Goal: Feedback & Contribution: Contribute content

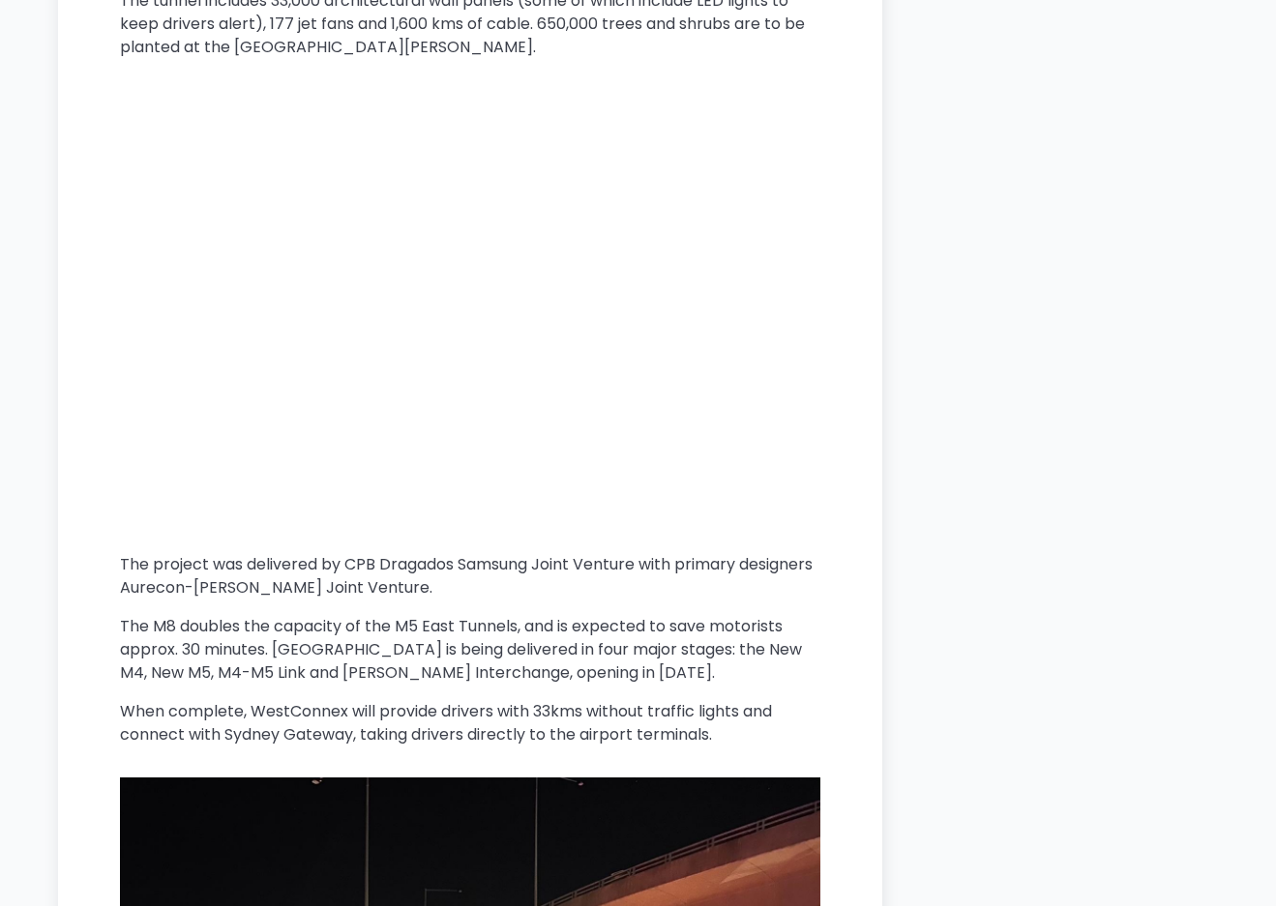
scroll to position [2580, 0]
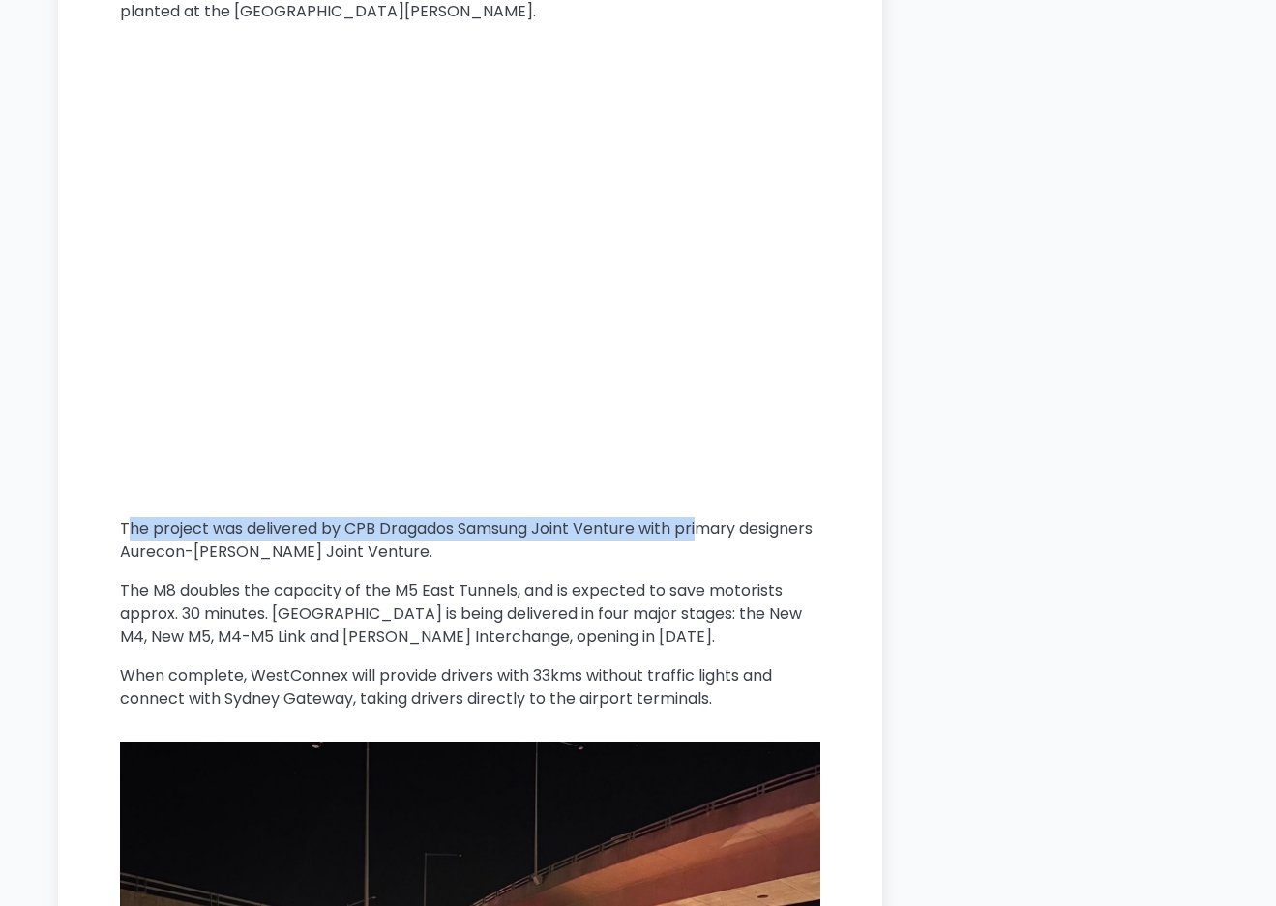
drag, startPoint x: 127, startPoint y: 456, endPoint x: 707, endPoint y: 437, distance: 580.7
click at [707, 518] on p "The project was delivered by CPB Dragados Samsung Joint Venture with primary de…" at bounding box center [470, 541] width 700 height 46
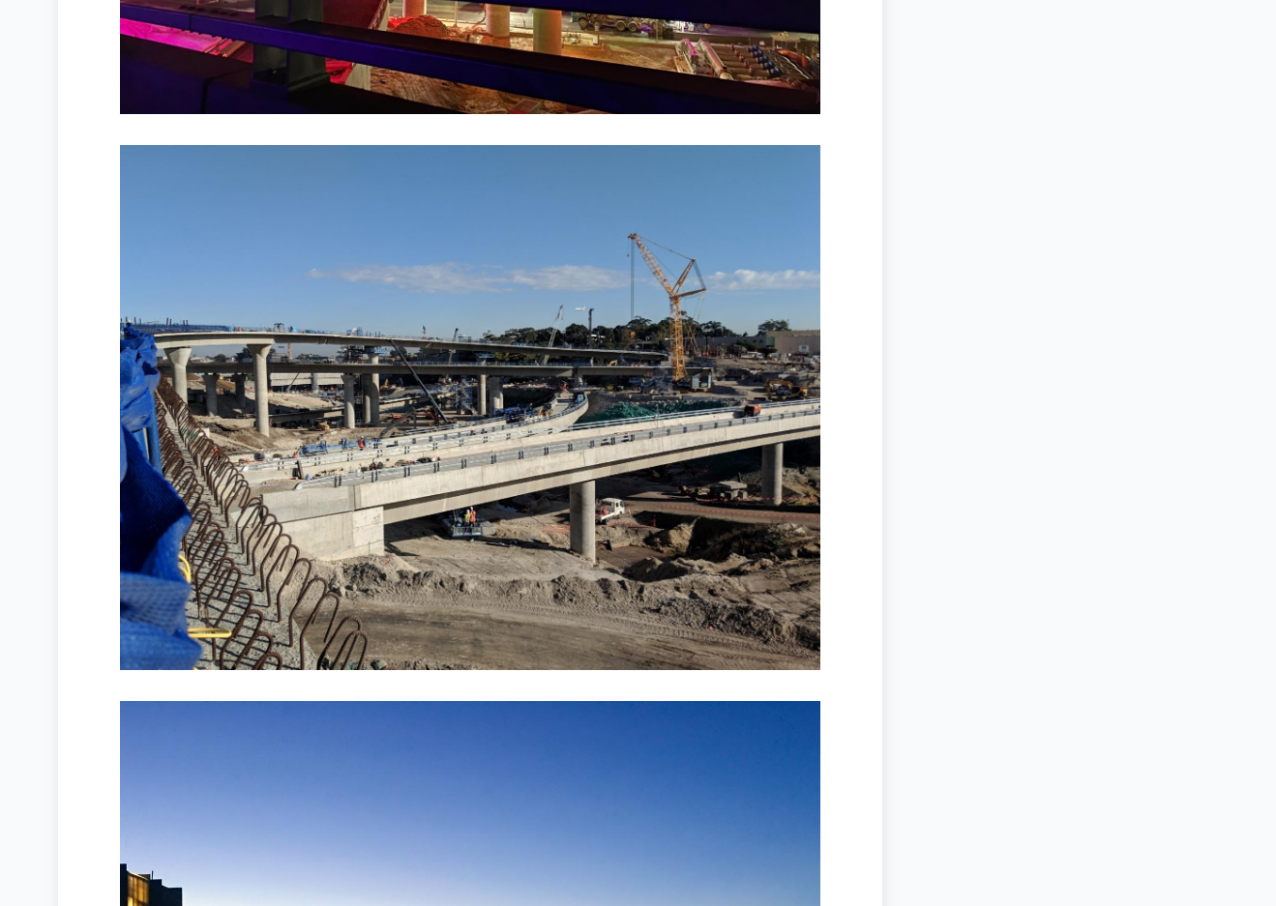
scroll to position [3741, 0]
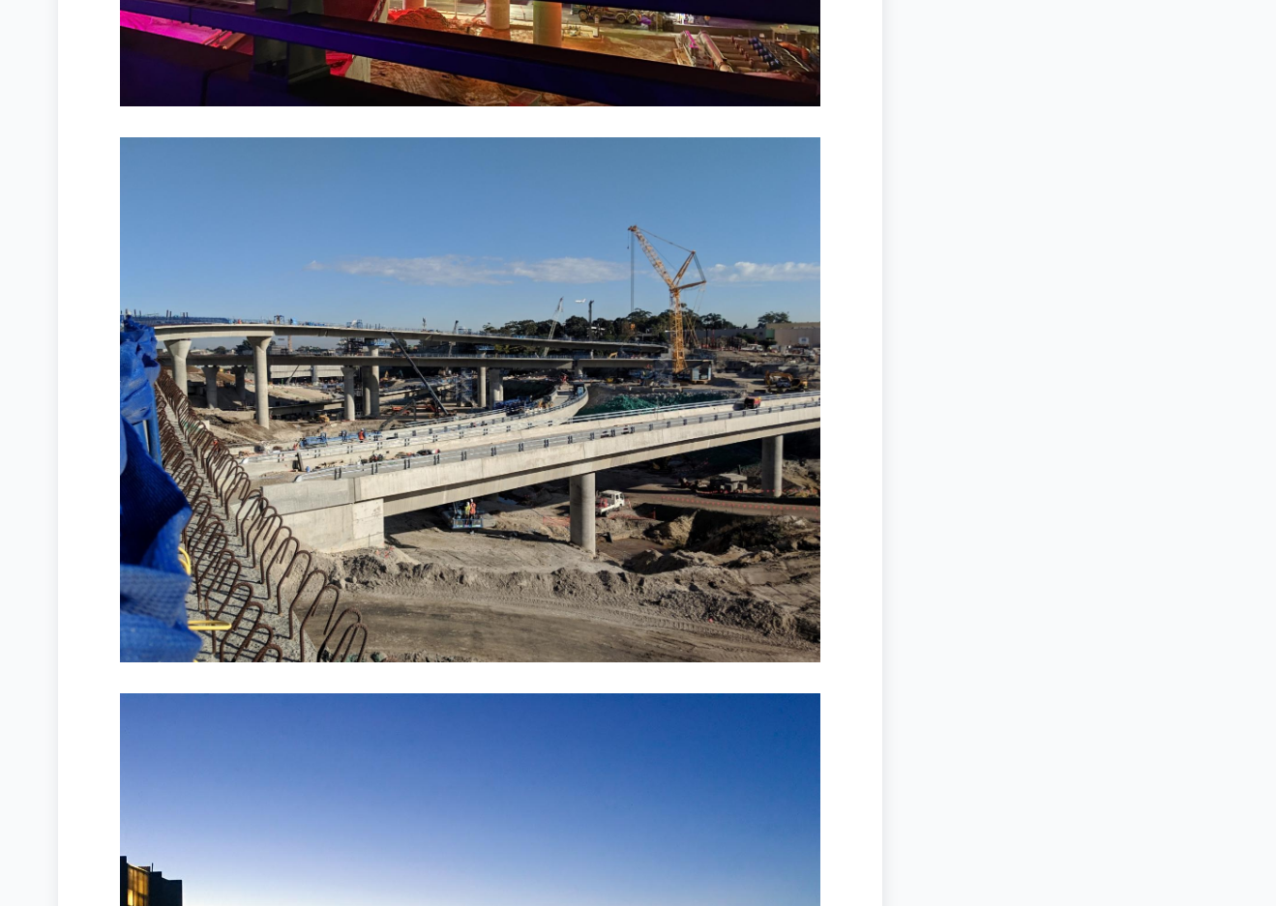
click at [454, 457] on img at bounding box center [470, 399] width 700 height 525
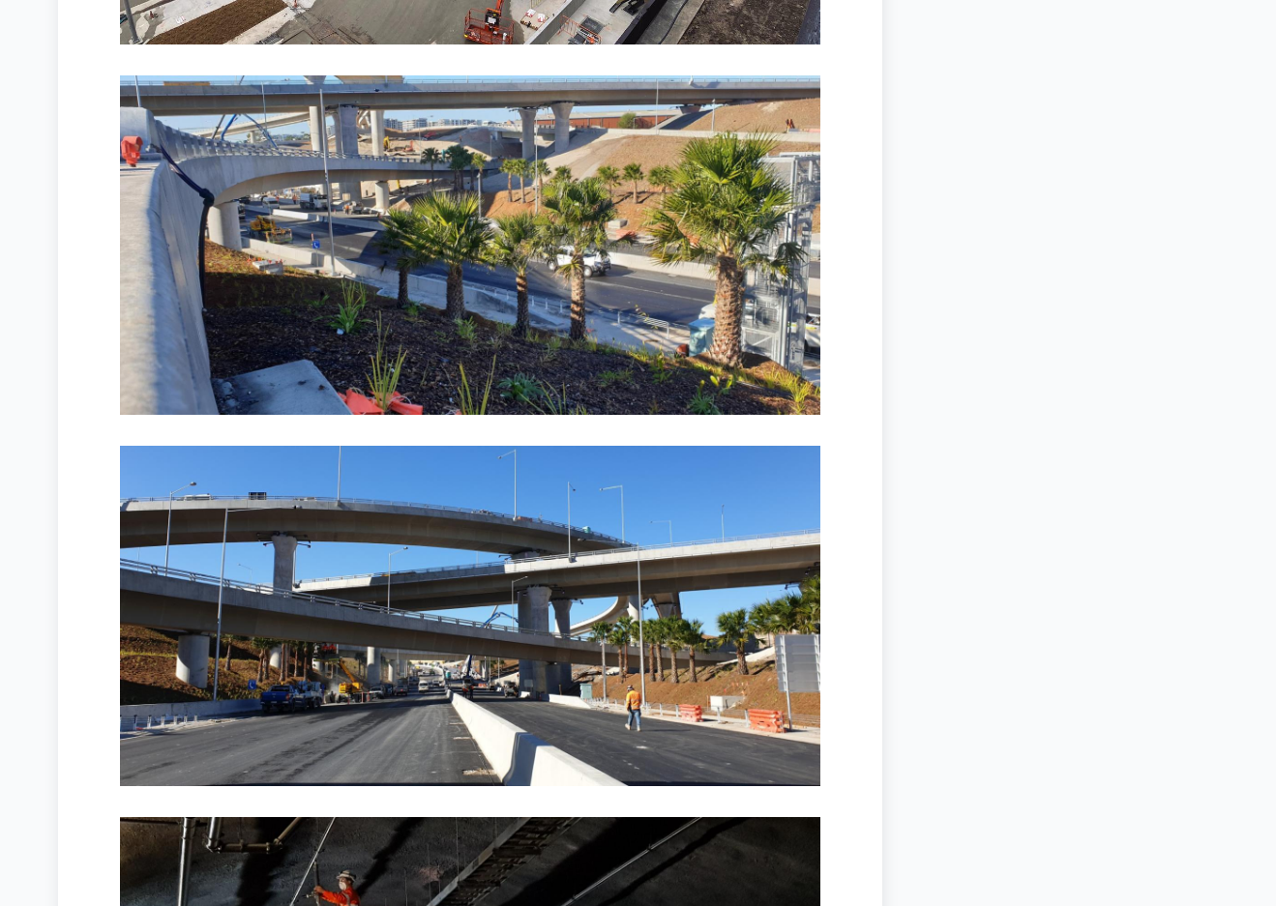
scroll to position [5675, 0]
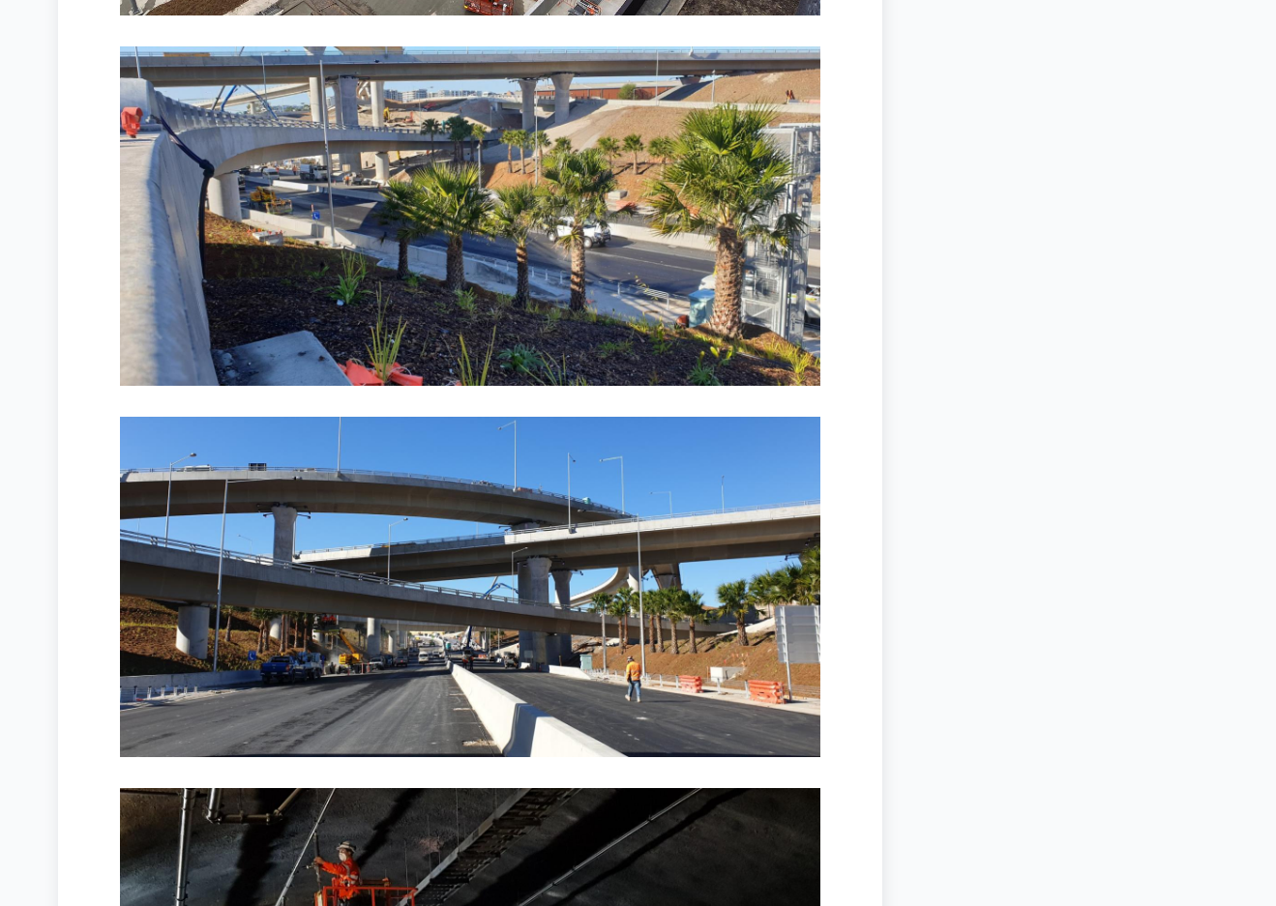
click at [378, 548] on img at bounding box center [470, 587] width 700 height 340
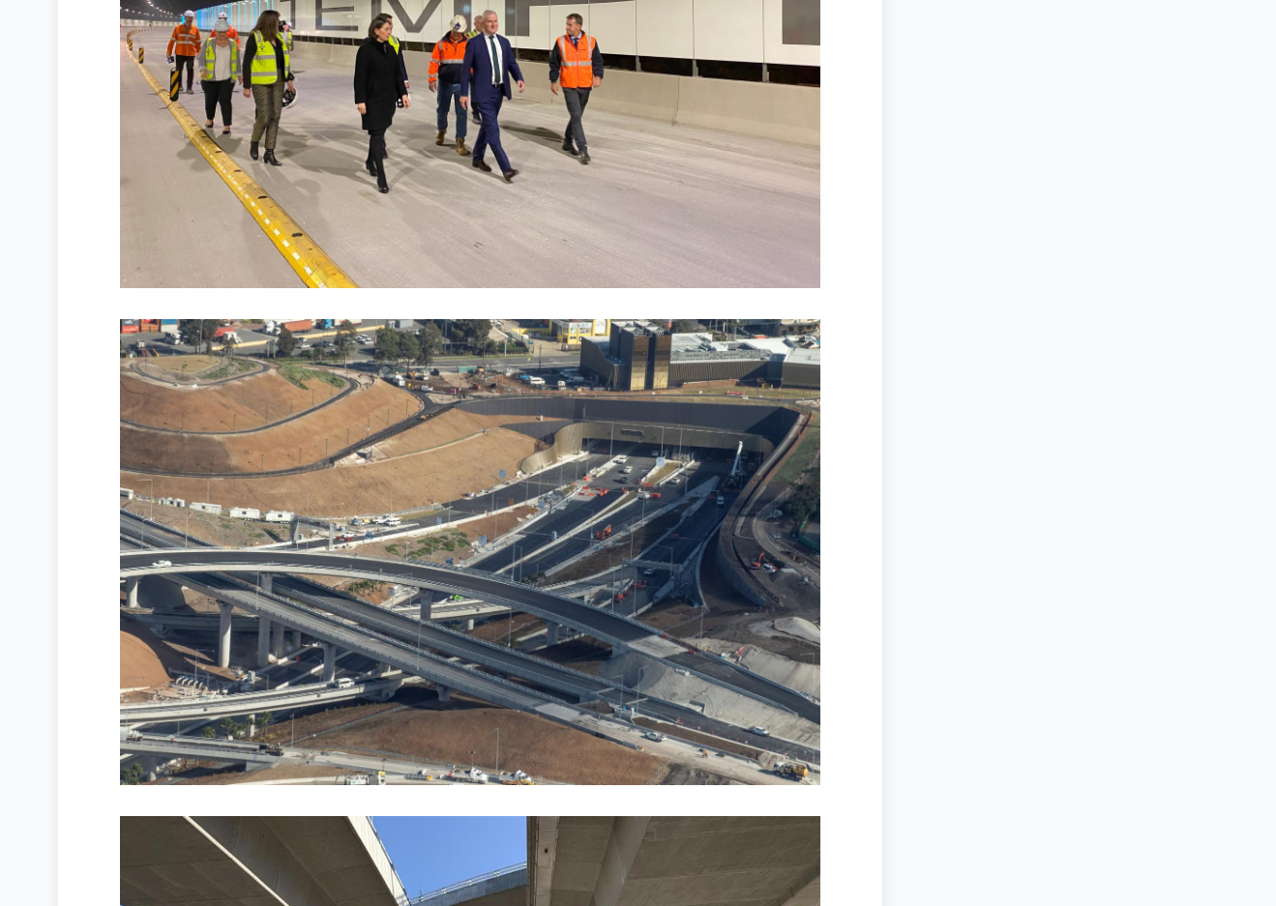
scroll to position [8513, 0]
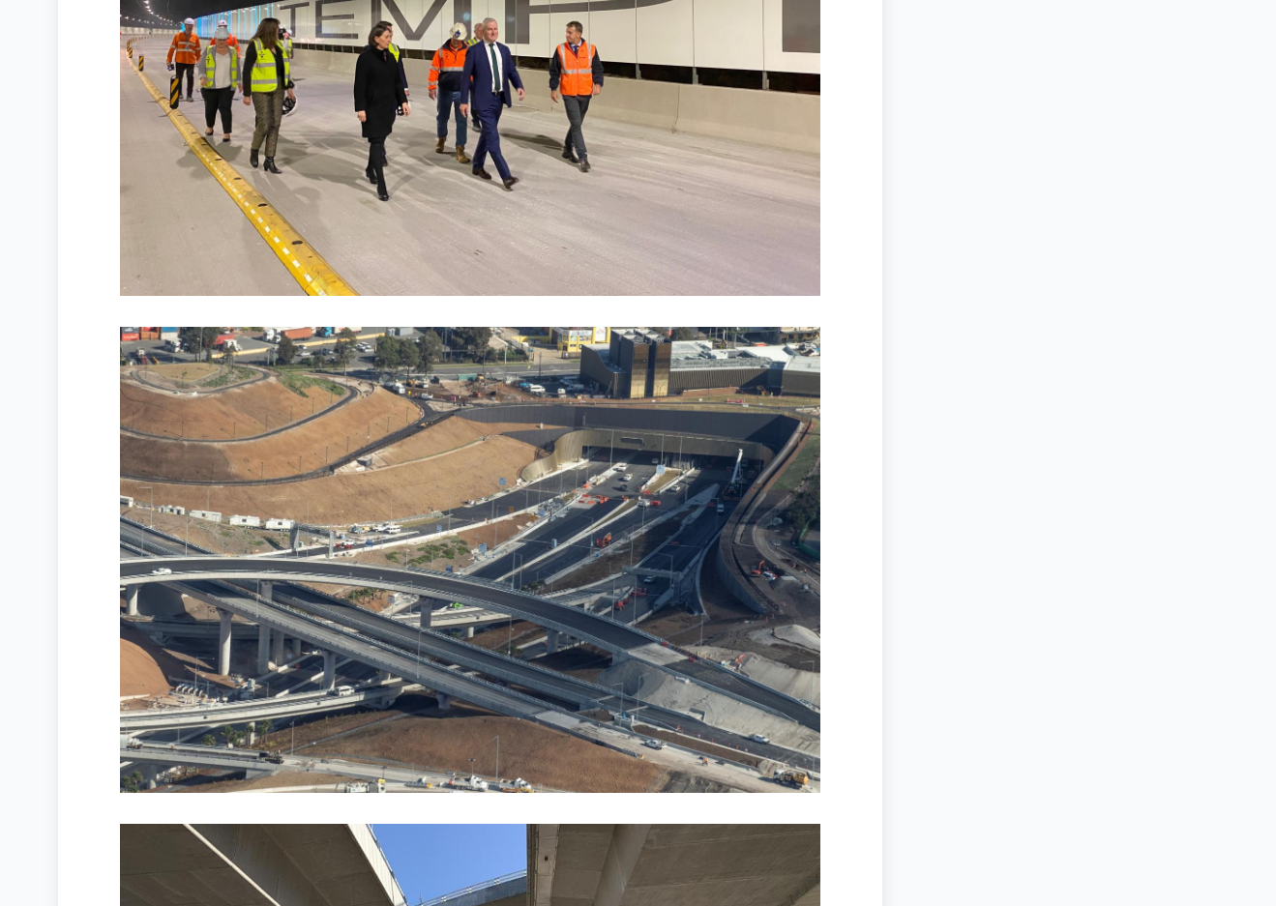
click at [487, 578] on img at bounding box center [470, 560] width 700 height 466
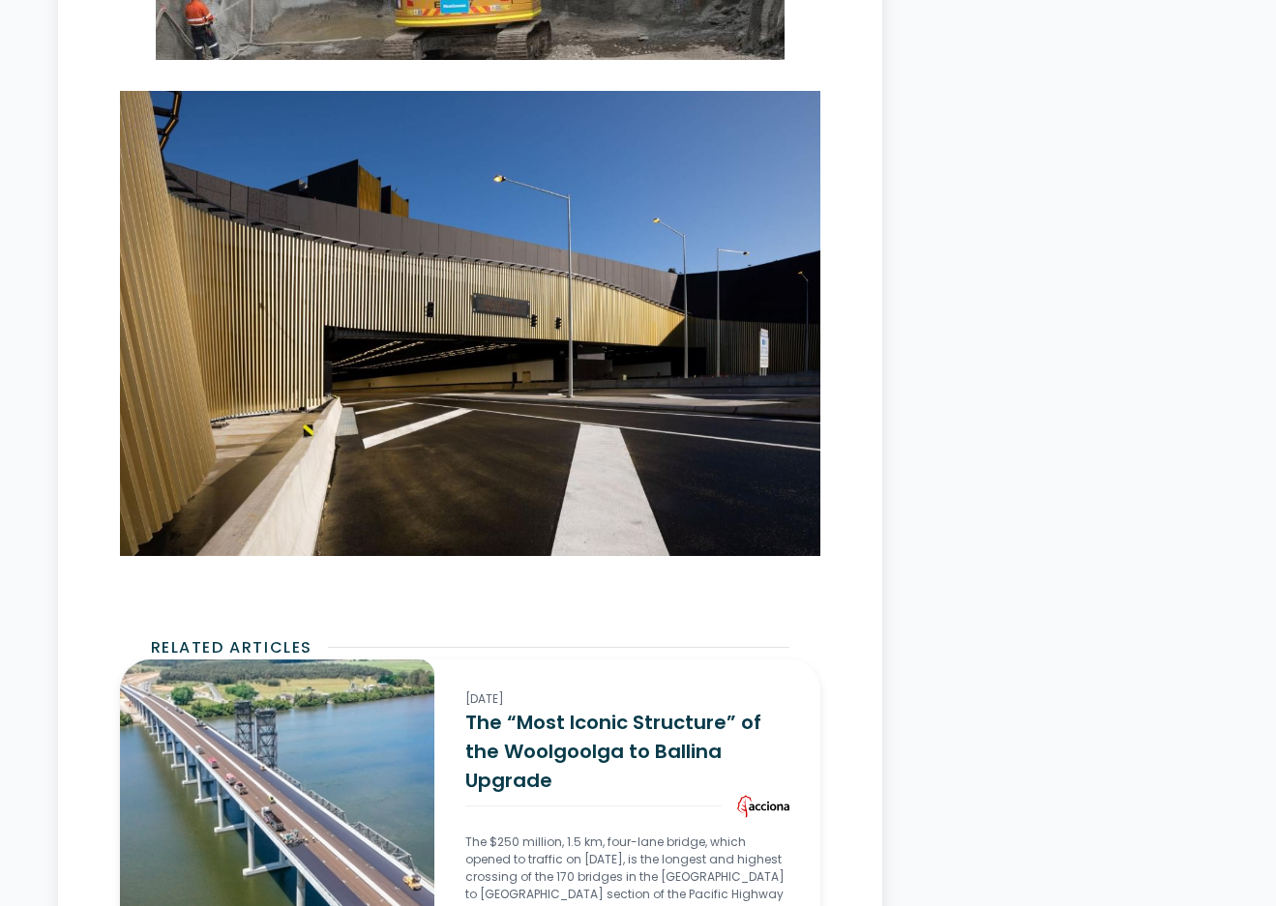
scroll to position [10190, 0]
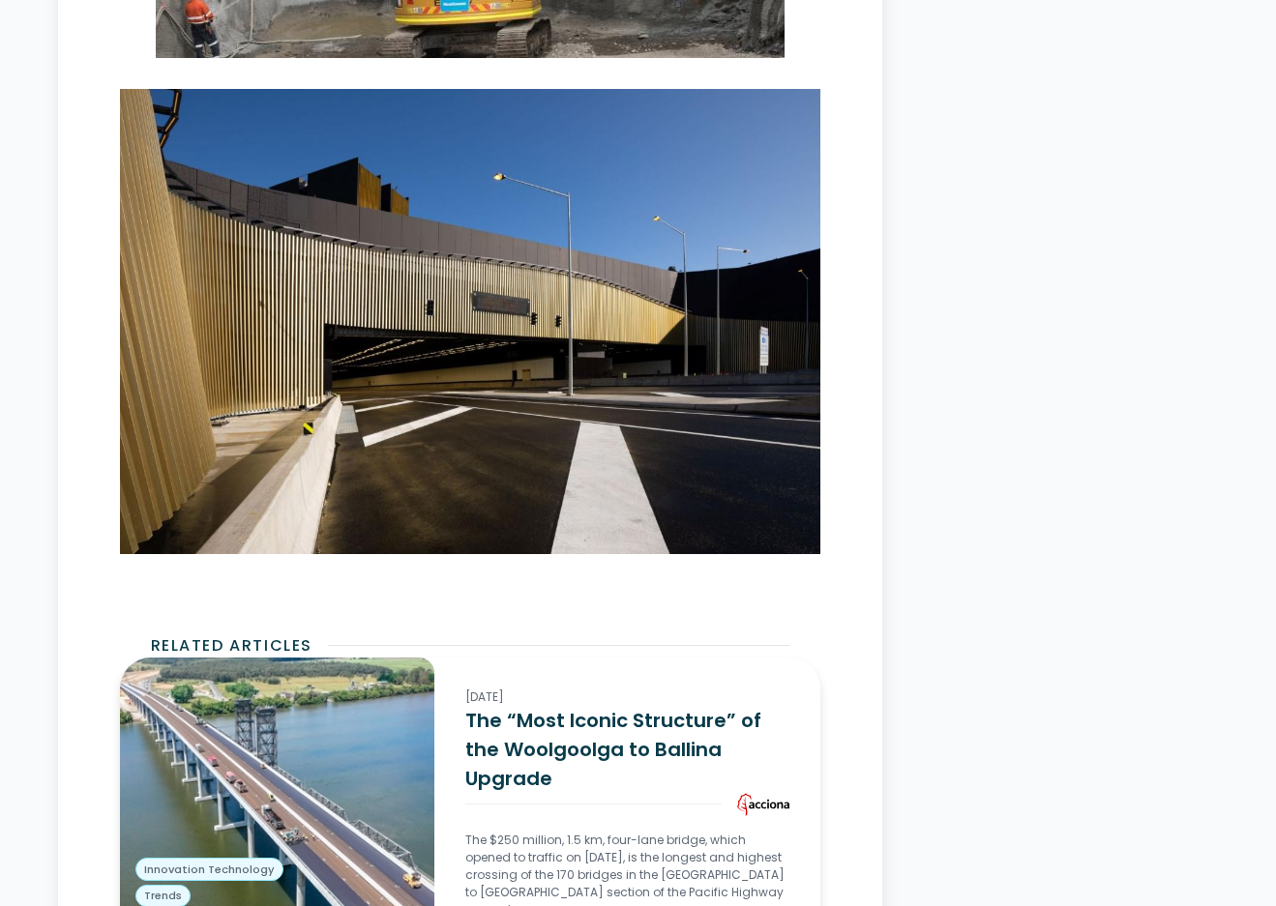
click at [739, 832] on p "The $250 million, 1.5 km, four-lane bridge, which opened to traffic on 6 Decemb…" at bounding box center [626, 875] width 323 height 87
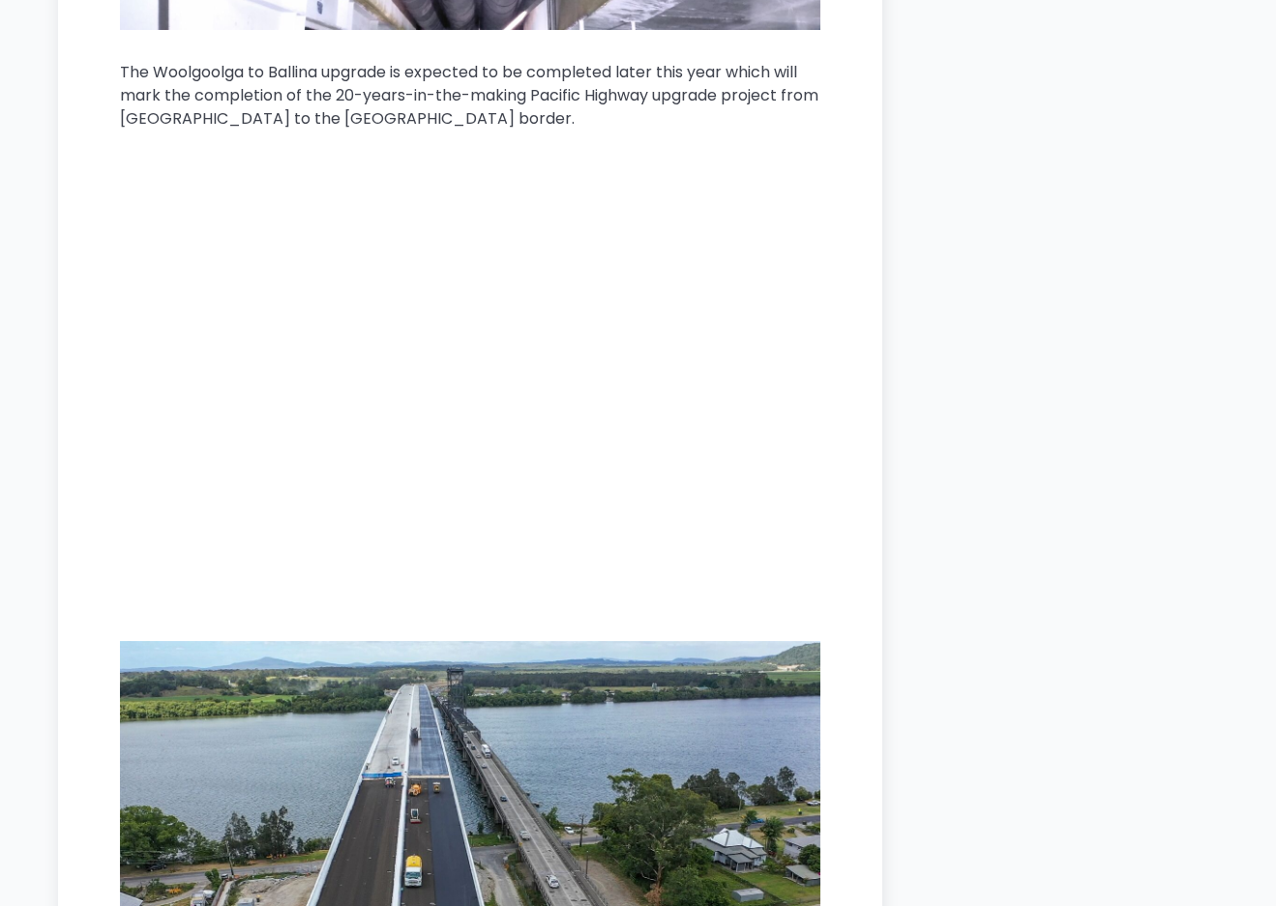
scroll to position [9028, 0]
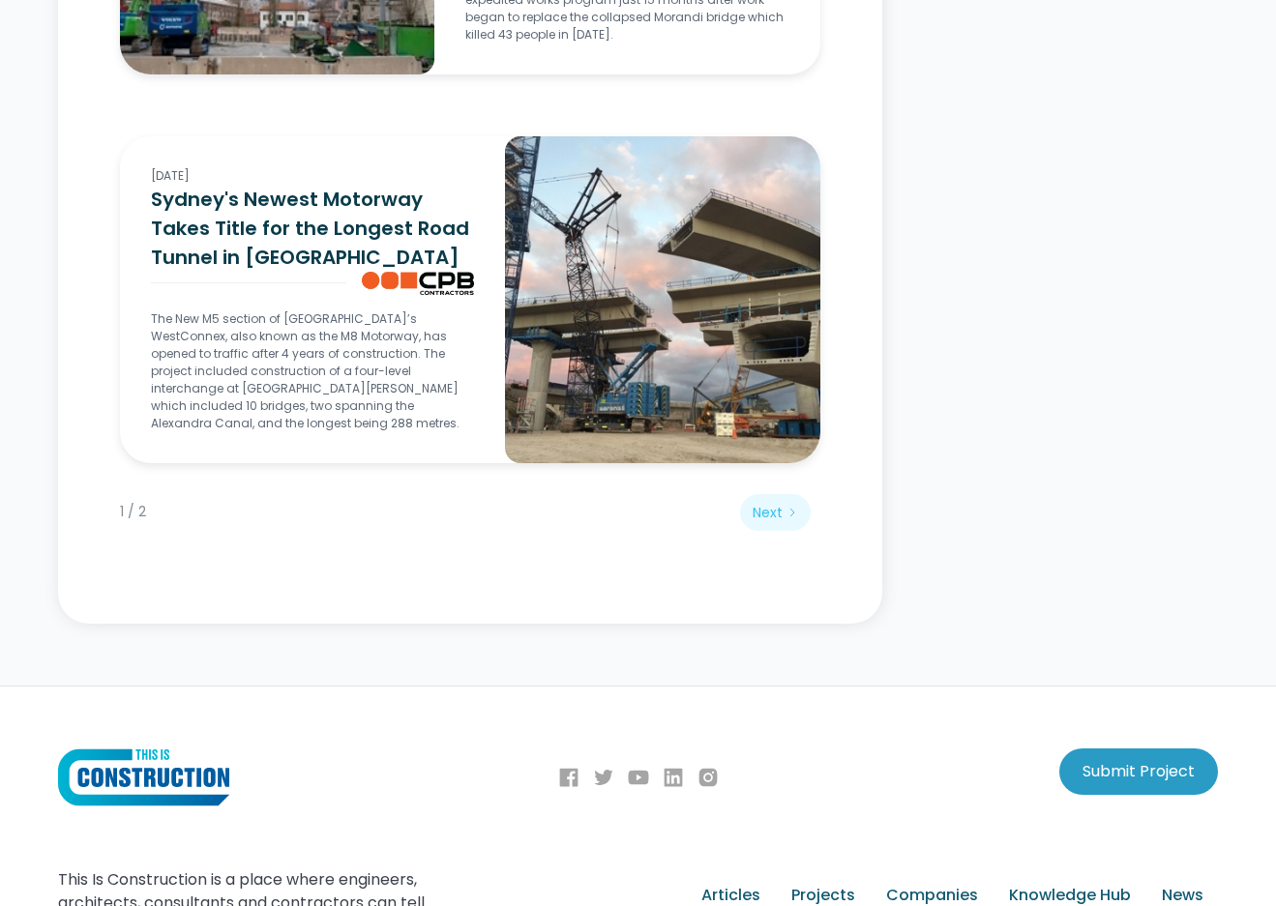
scroll to position [13284, 0]
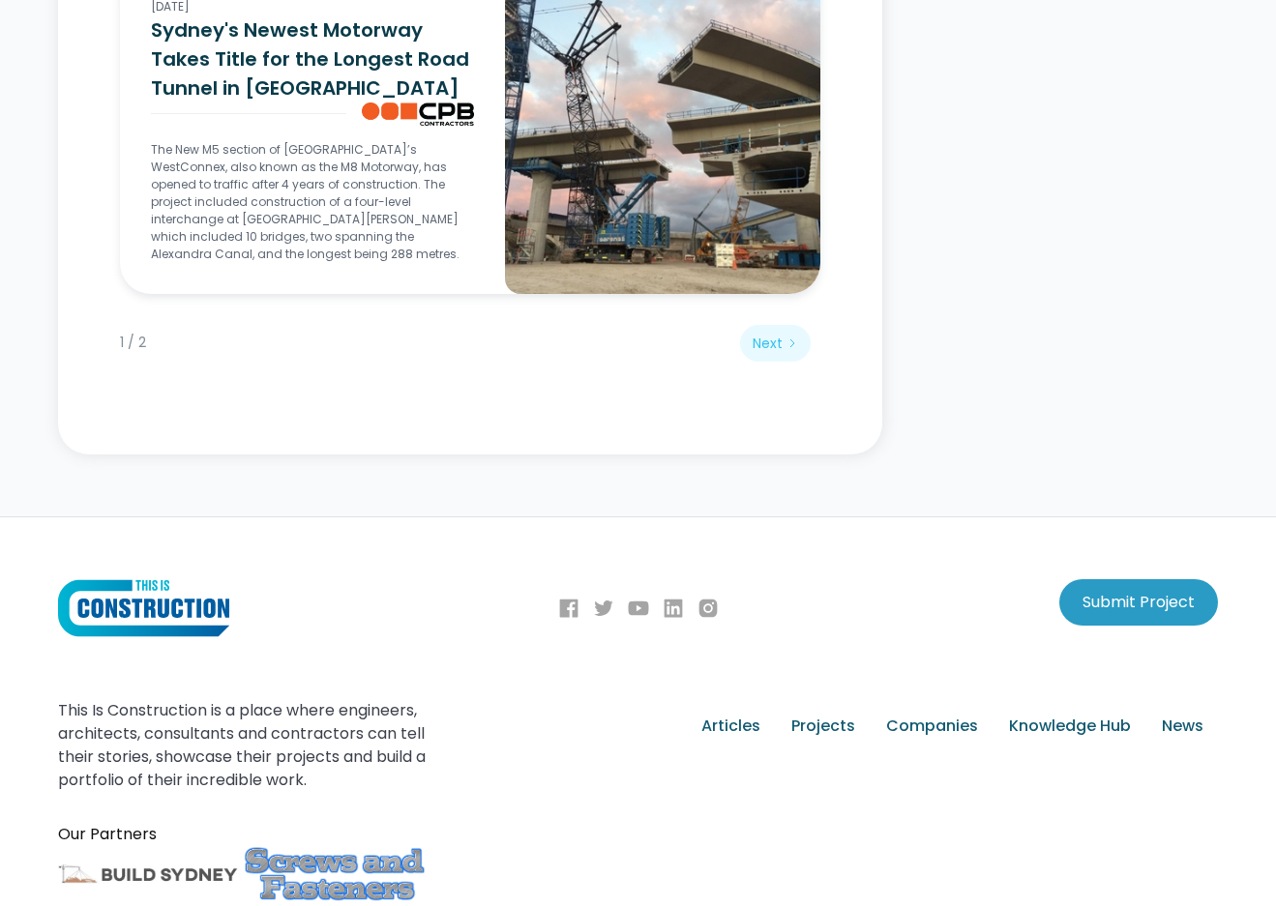
click at [533, 703] on div "Articles Projects Companies Knowledge Hub News" at bounding box center [832, 753] width 774 height 108
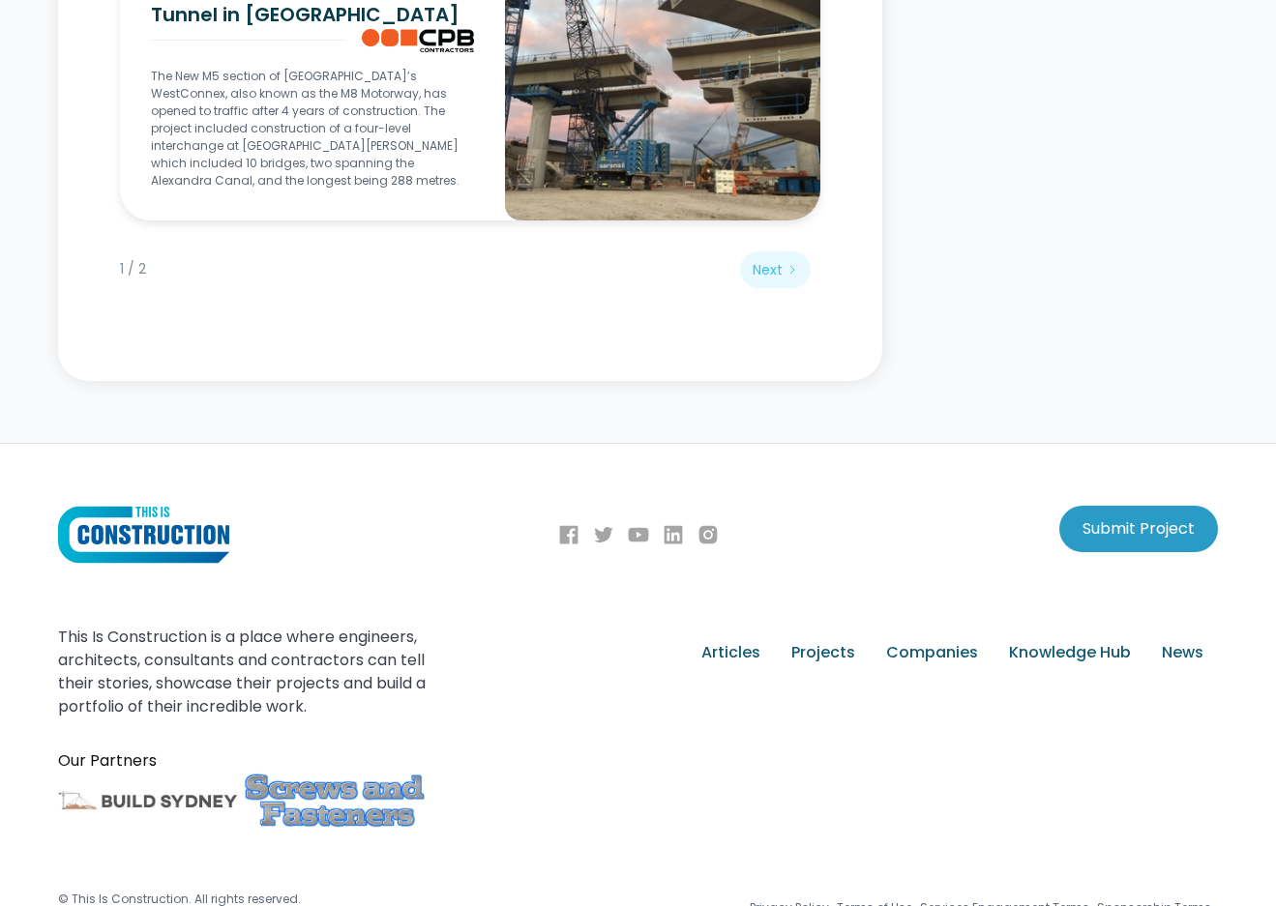
scroll to position [13362, 0]
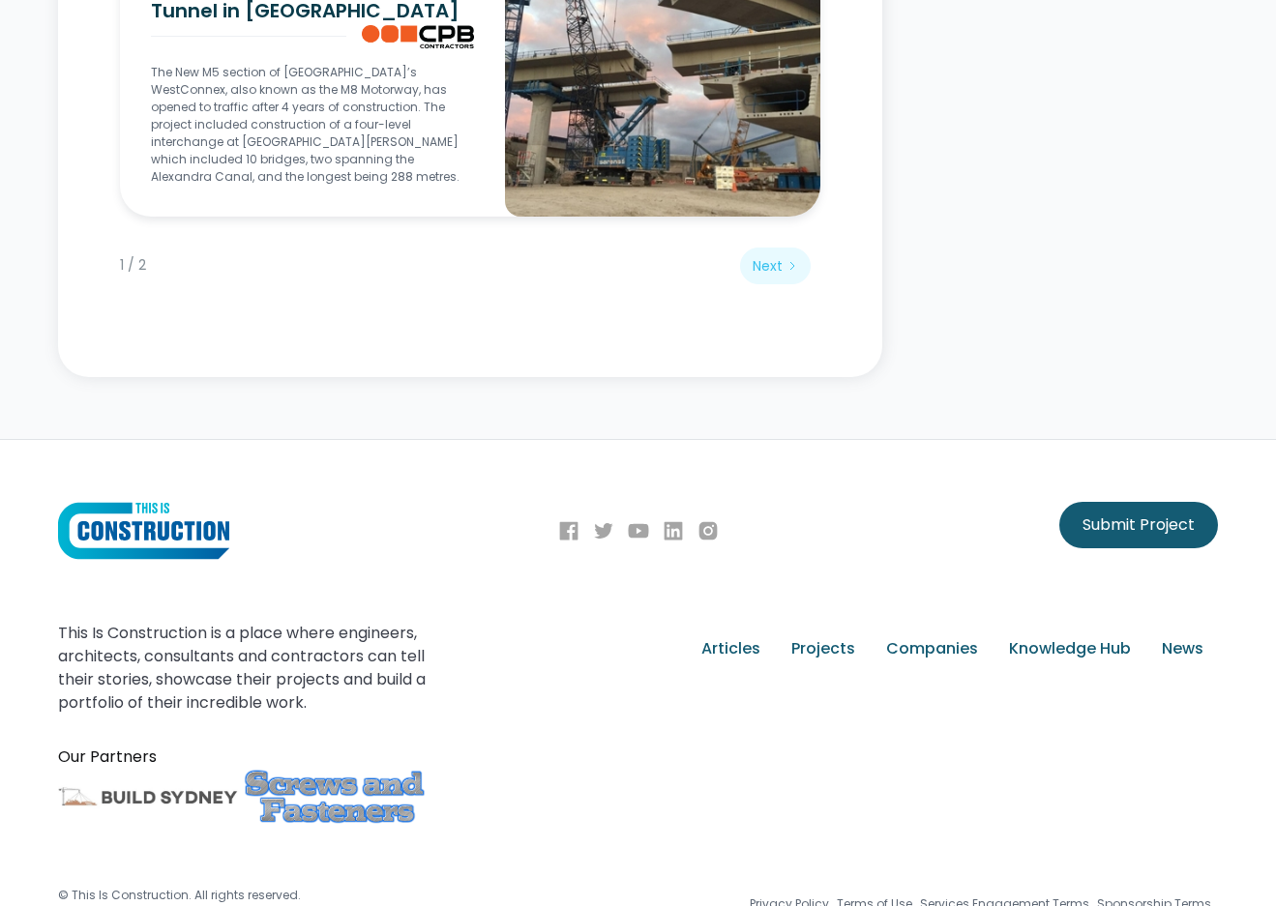
click at [1134, 514] on div "Submit Project" at bounding box center [1138, 525] width 112 height 23
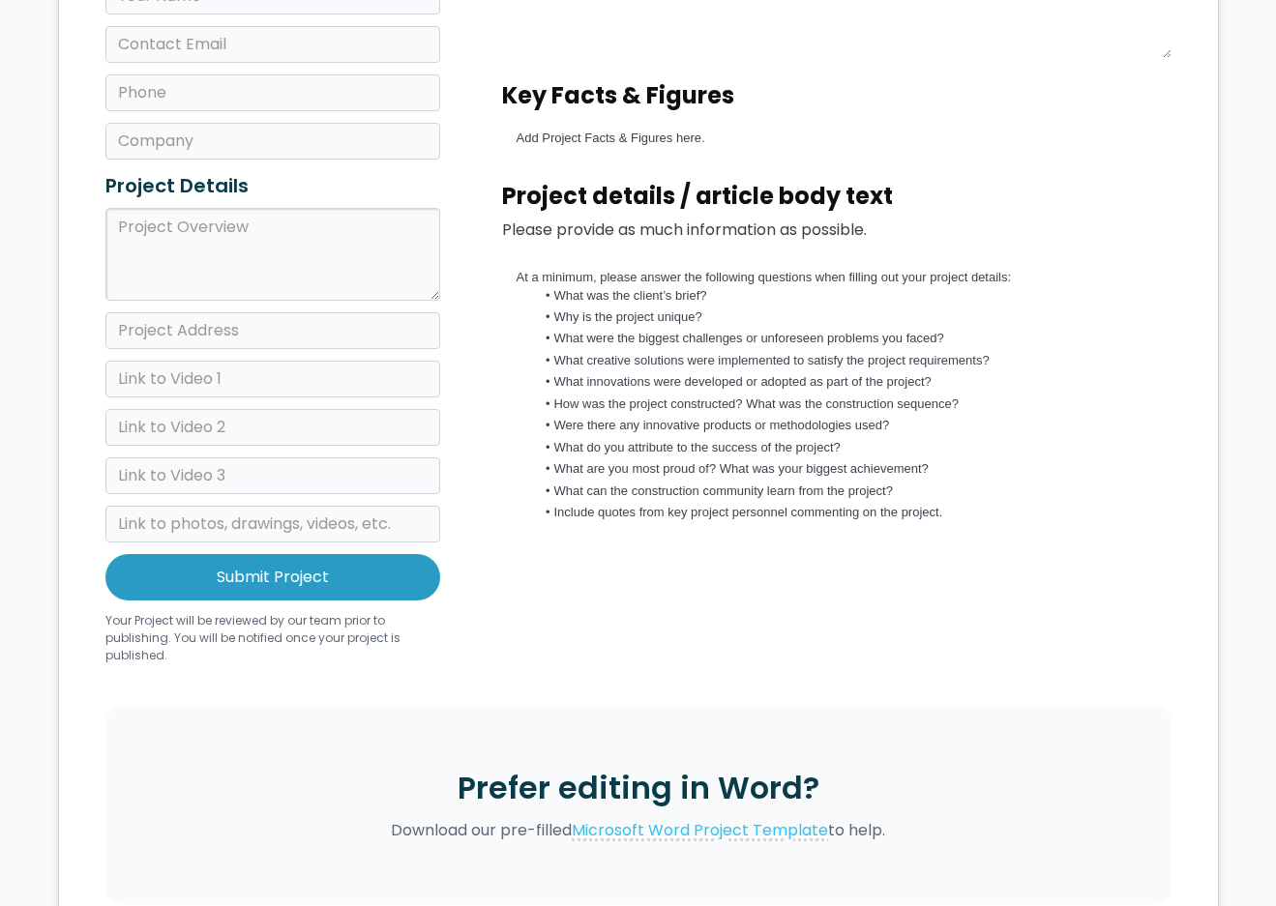
scroll to position [387, 0]
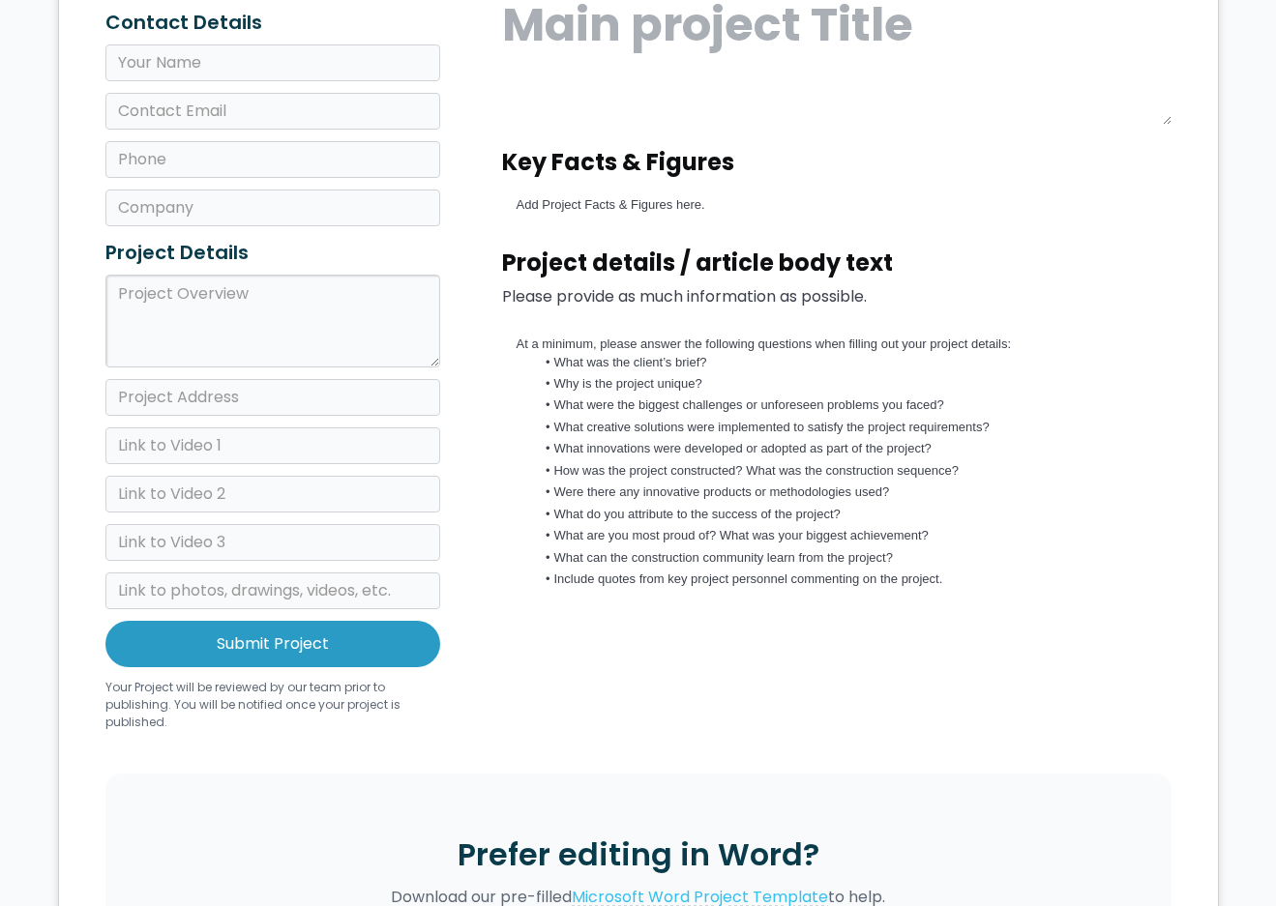
click at [518, 343] on p "At a minimum, please answer the following questions when filling out your proje…" at bounding box center [837, 344] width 640 height 17
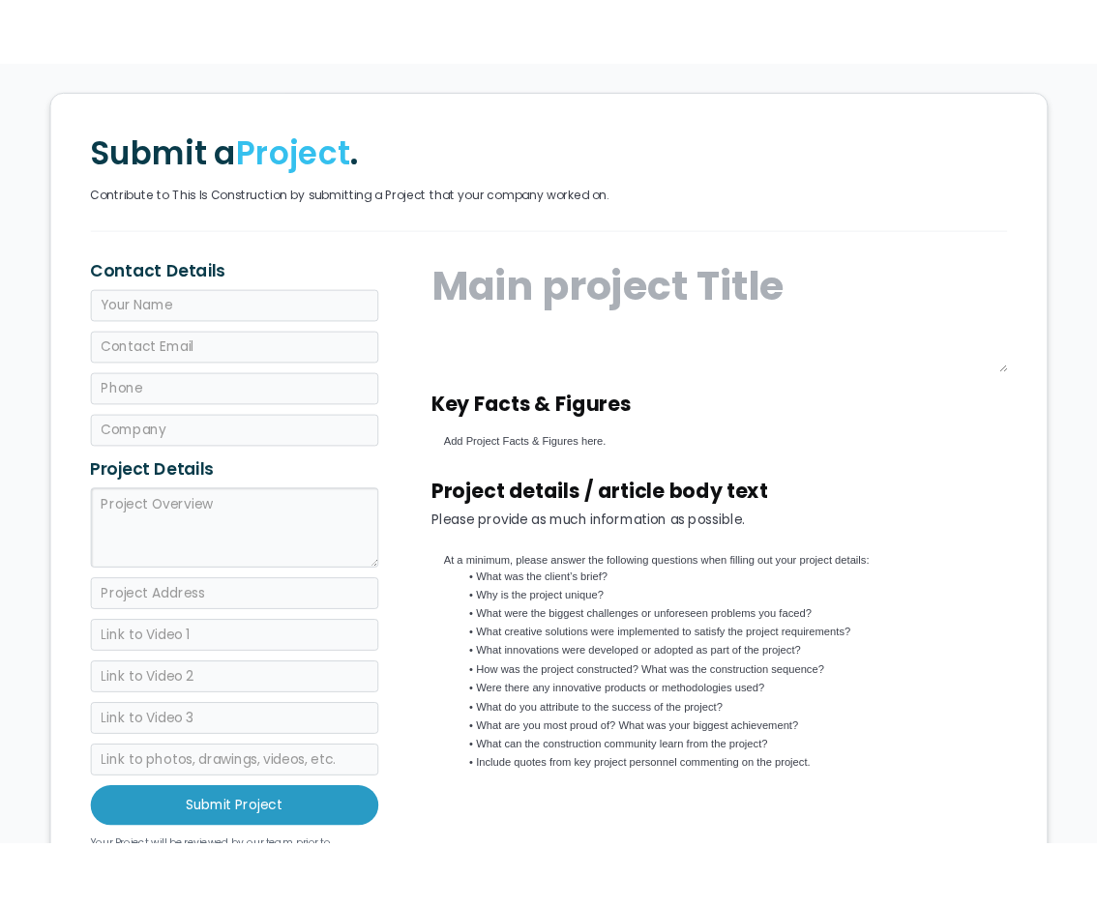
scroll to position [0, 0]
